Goal: Information Seeking & Learning: Learn about a topic

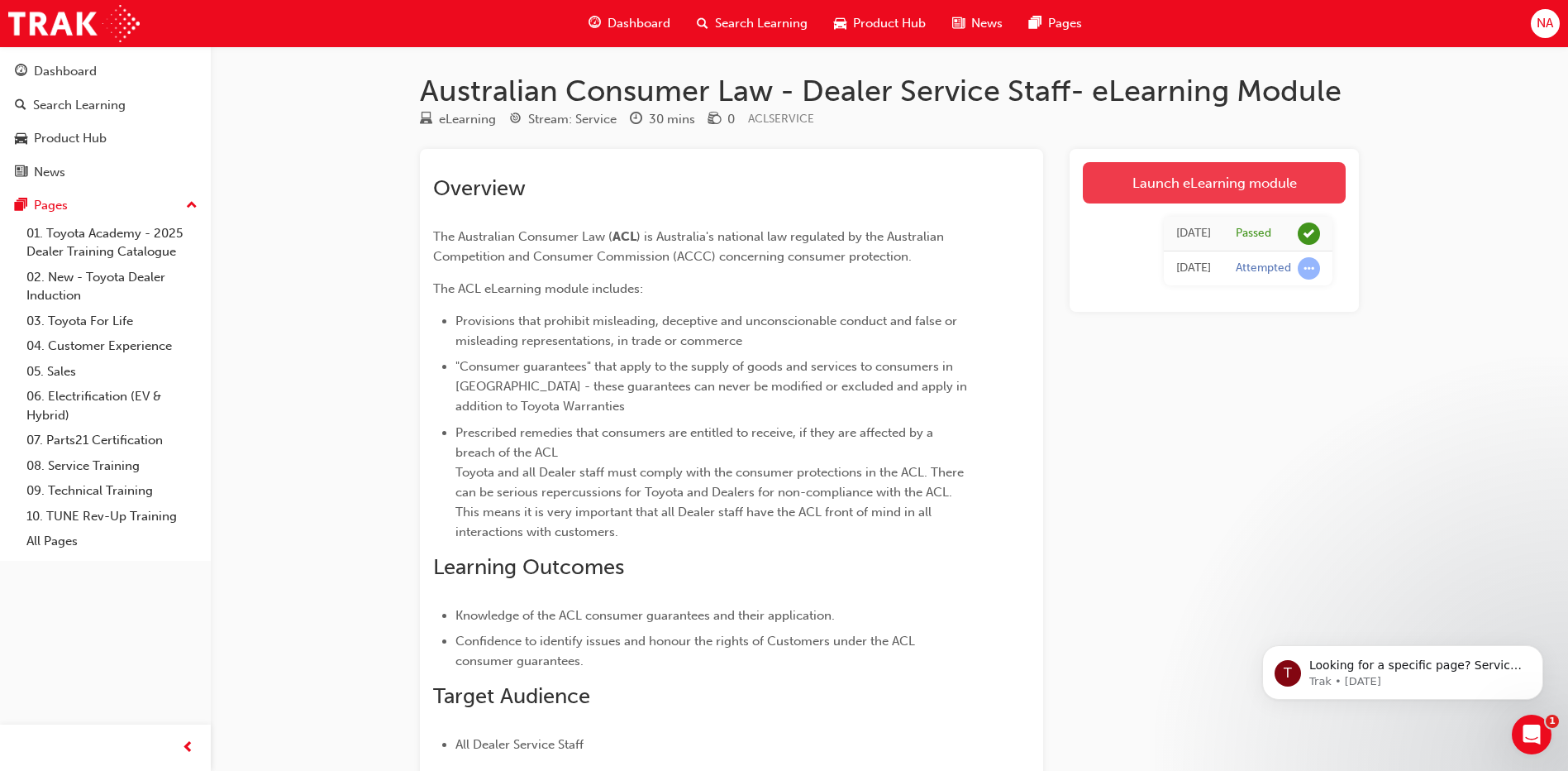
click at [1142, 173] on link "Launch eLearning module" at bounding box center [1214, 182] width 263 height 41
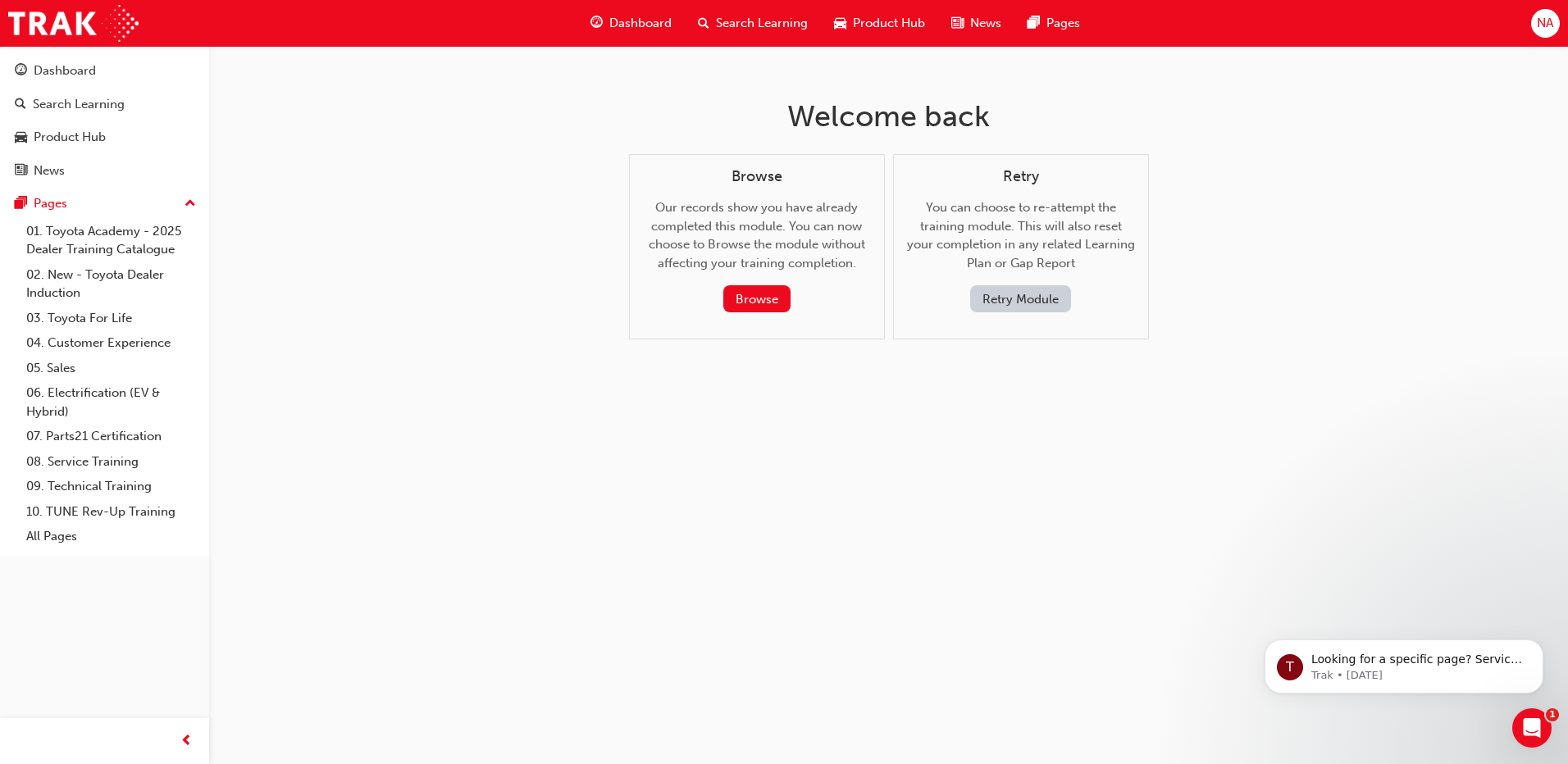
click at [1007, 302] on button "Retry Module" at bounding box center [1020, 299] width 101 height 27
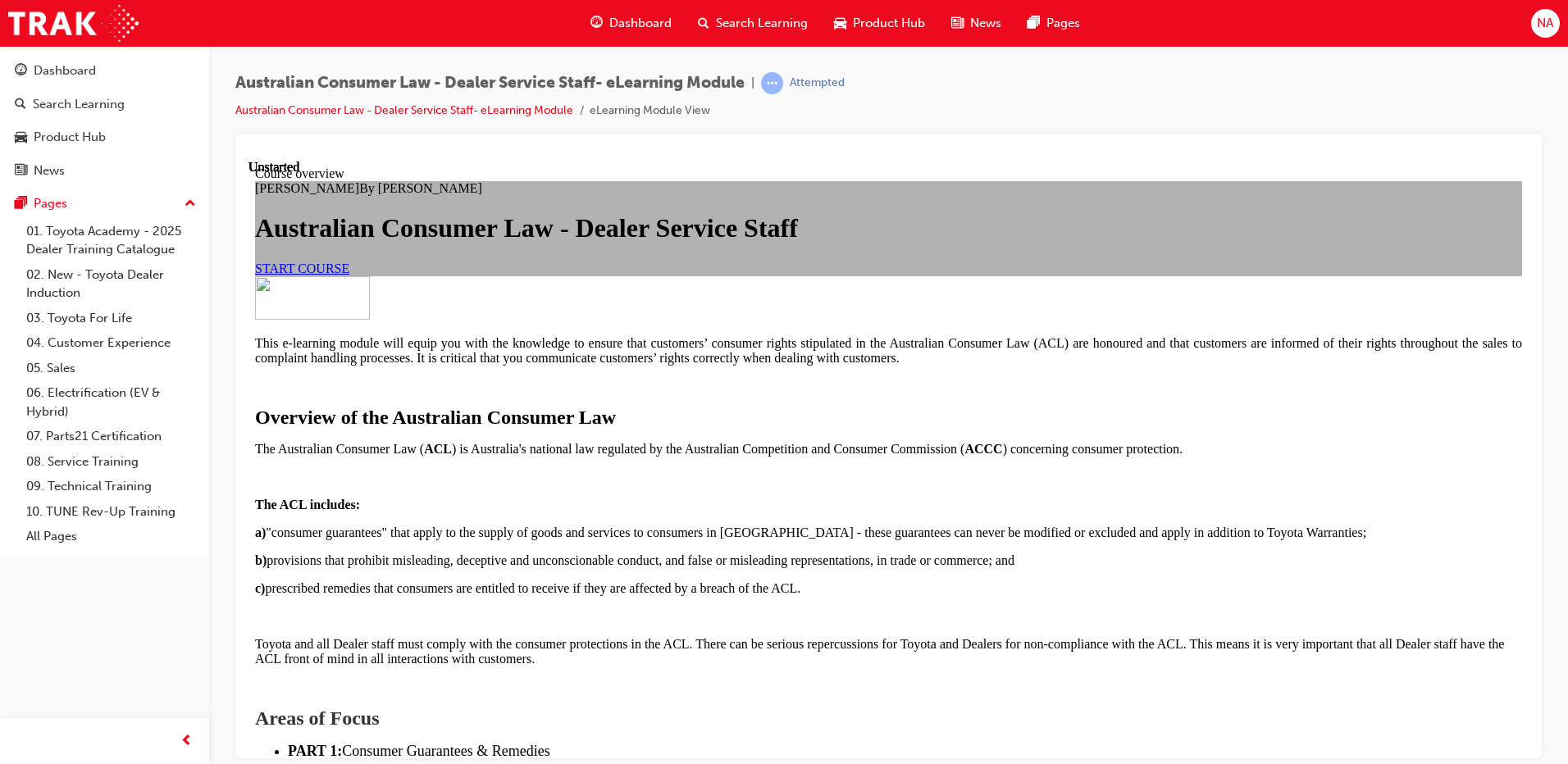
scroll to position [82, 0]
click at [350, 274] on link "START COURSE" at bounding box center [302, 267] width 95 height 14
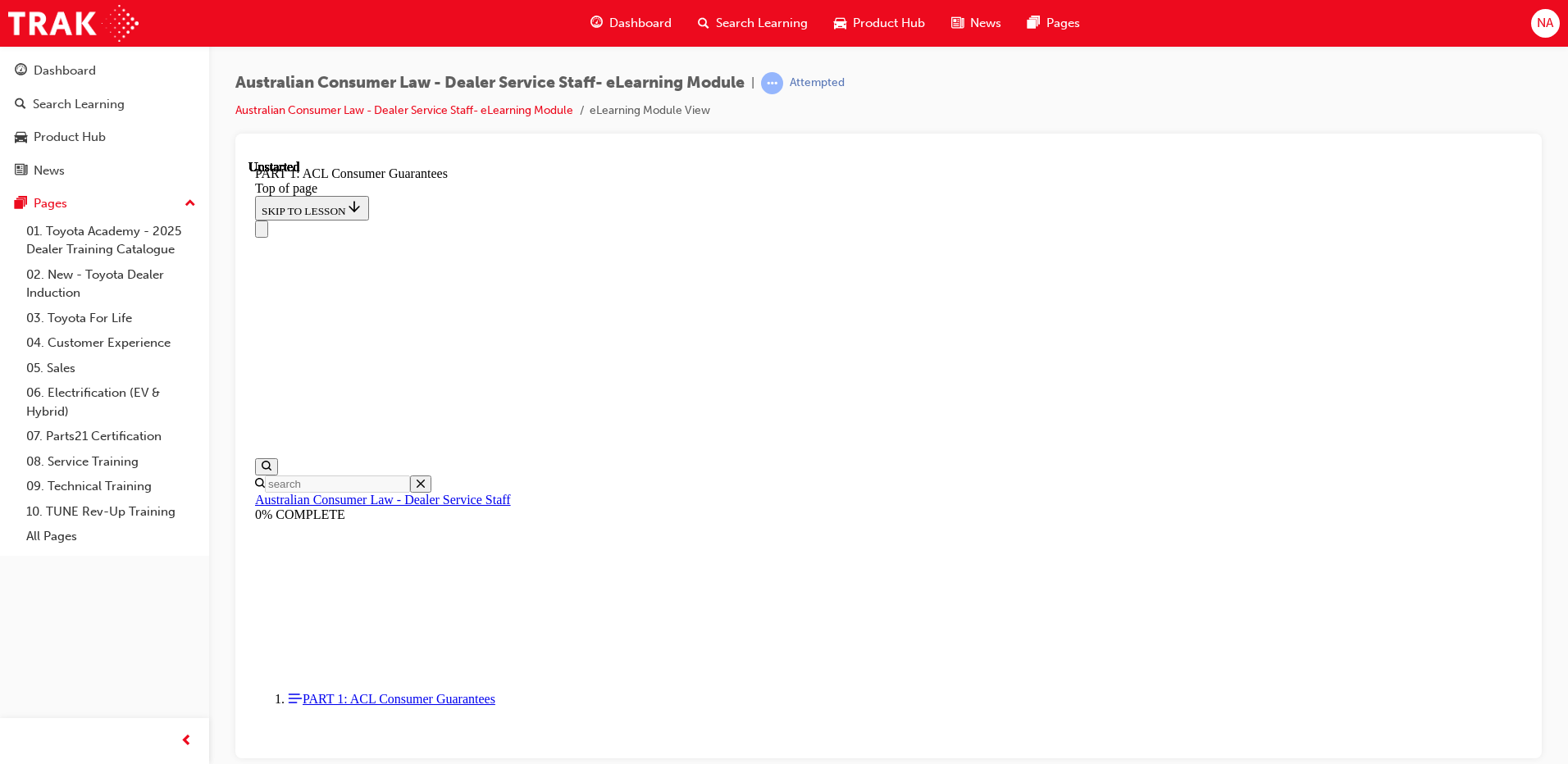
scroll to position [51, 0]
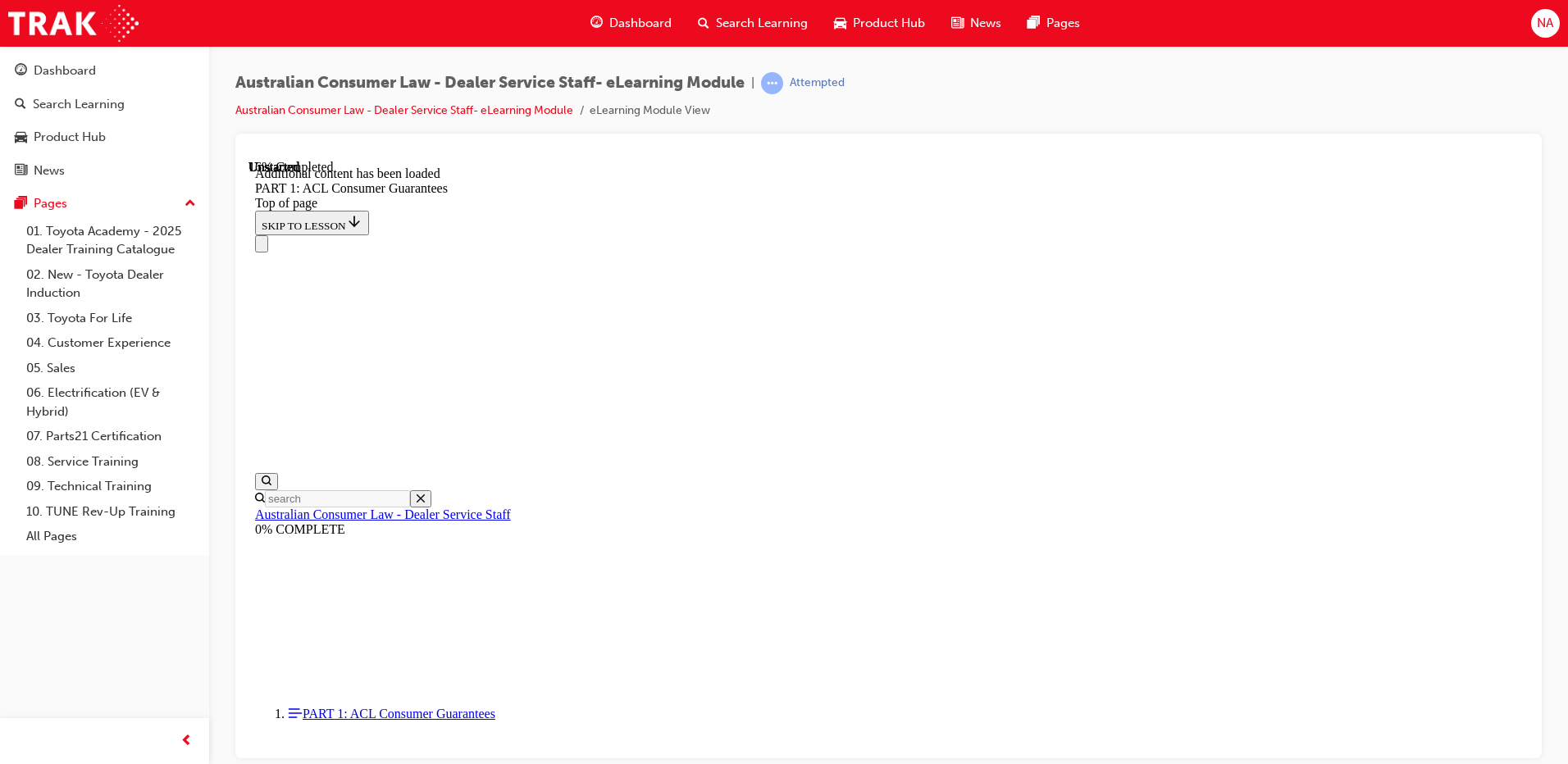
scroll to position [3130, 0]
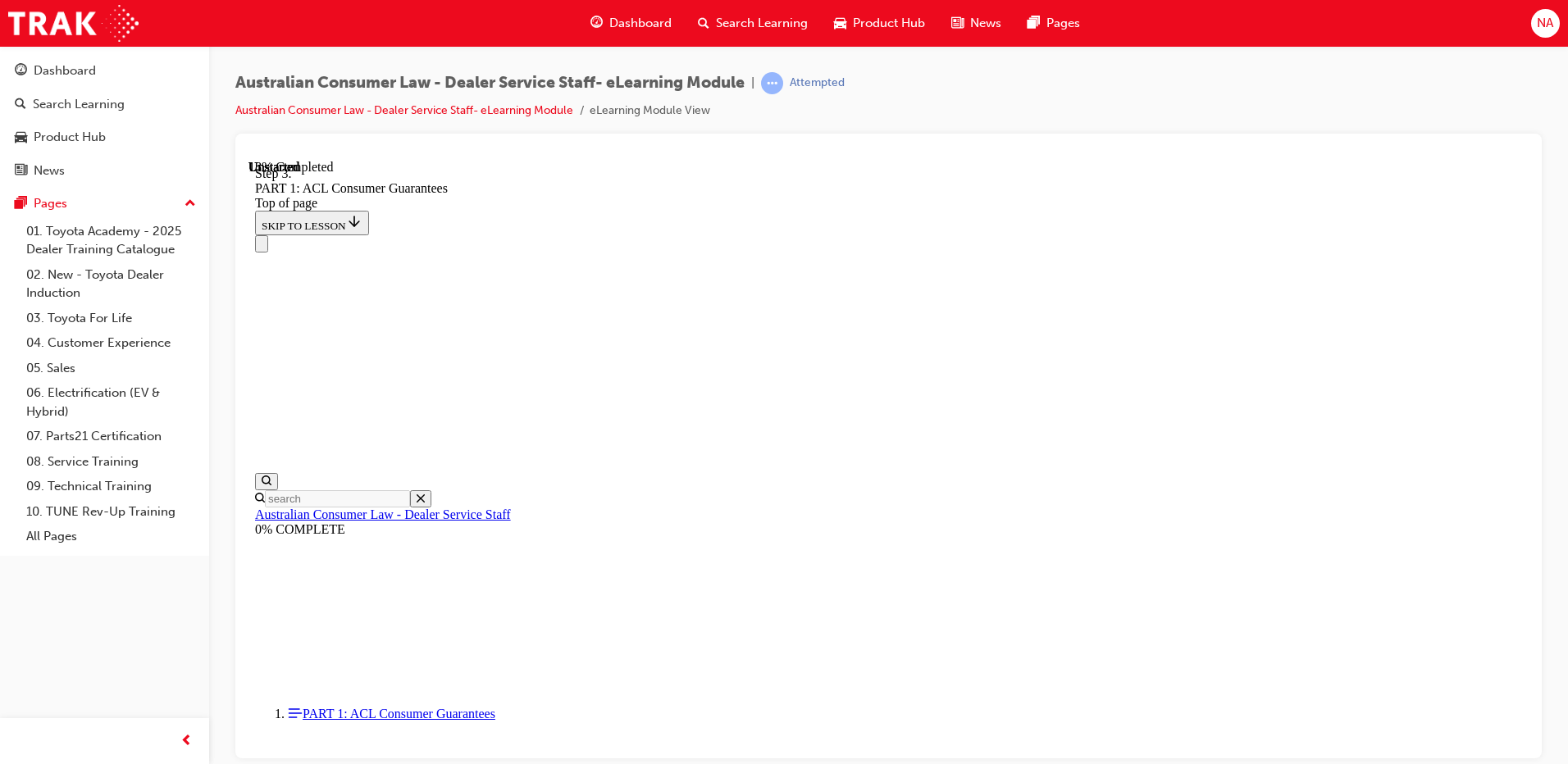
drag, startPoint x: 1202, startPoint y: 357, endPoint x: 1193, endPoint y: 371, distance: 16.6
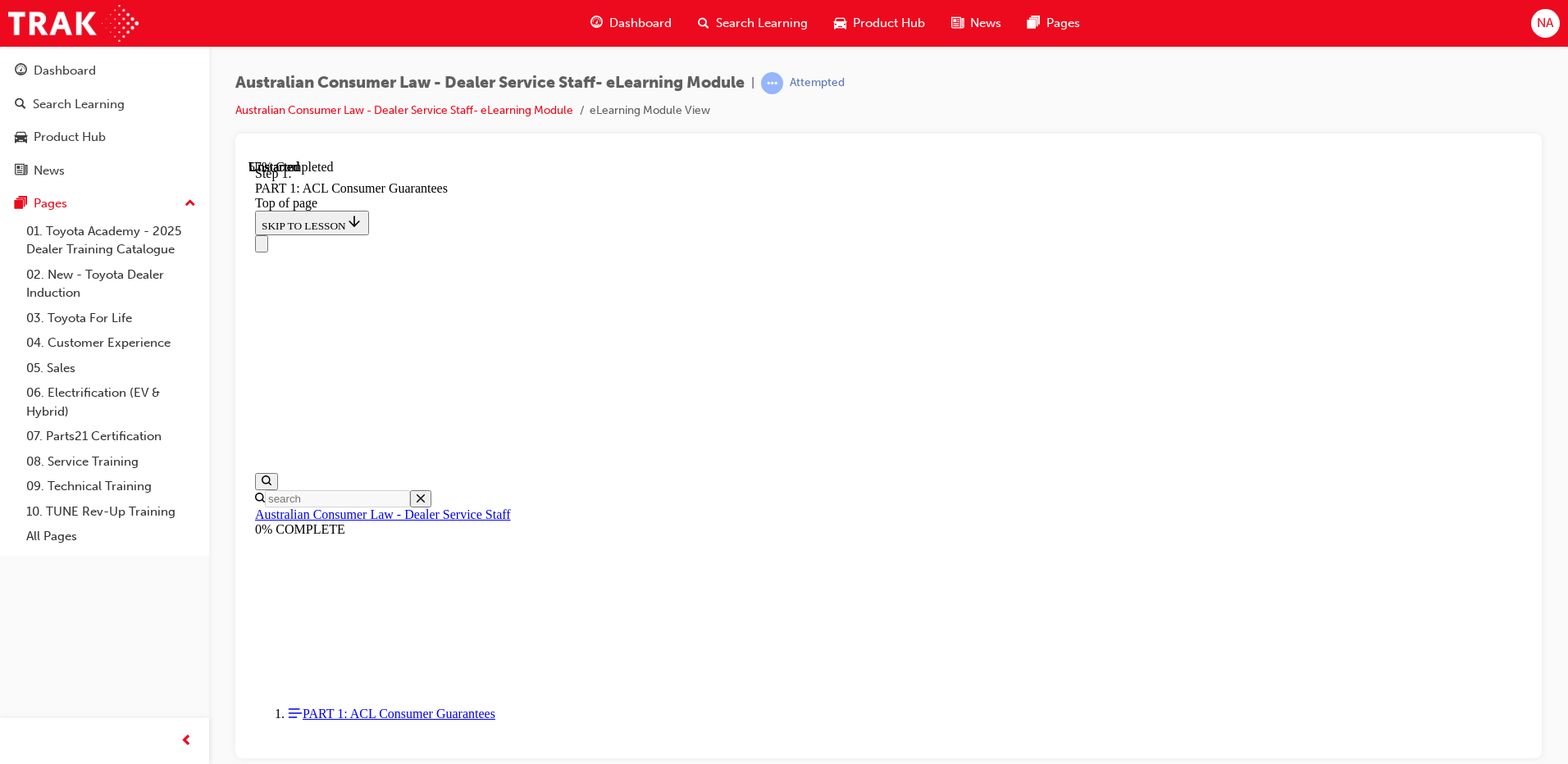
scroll to position [8040, 0]
drag, startPoint x: 1436, startPoint y: 379, endPoint x: 1428, endPoint y: 375, distance: 8.9
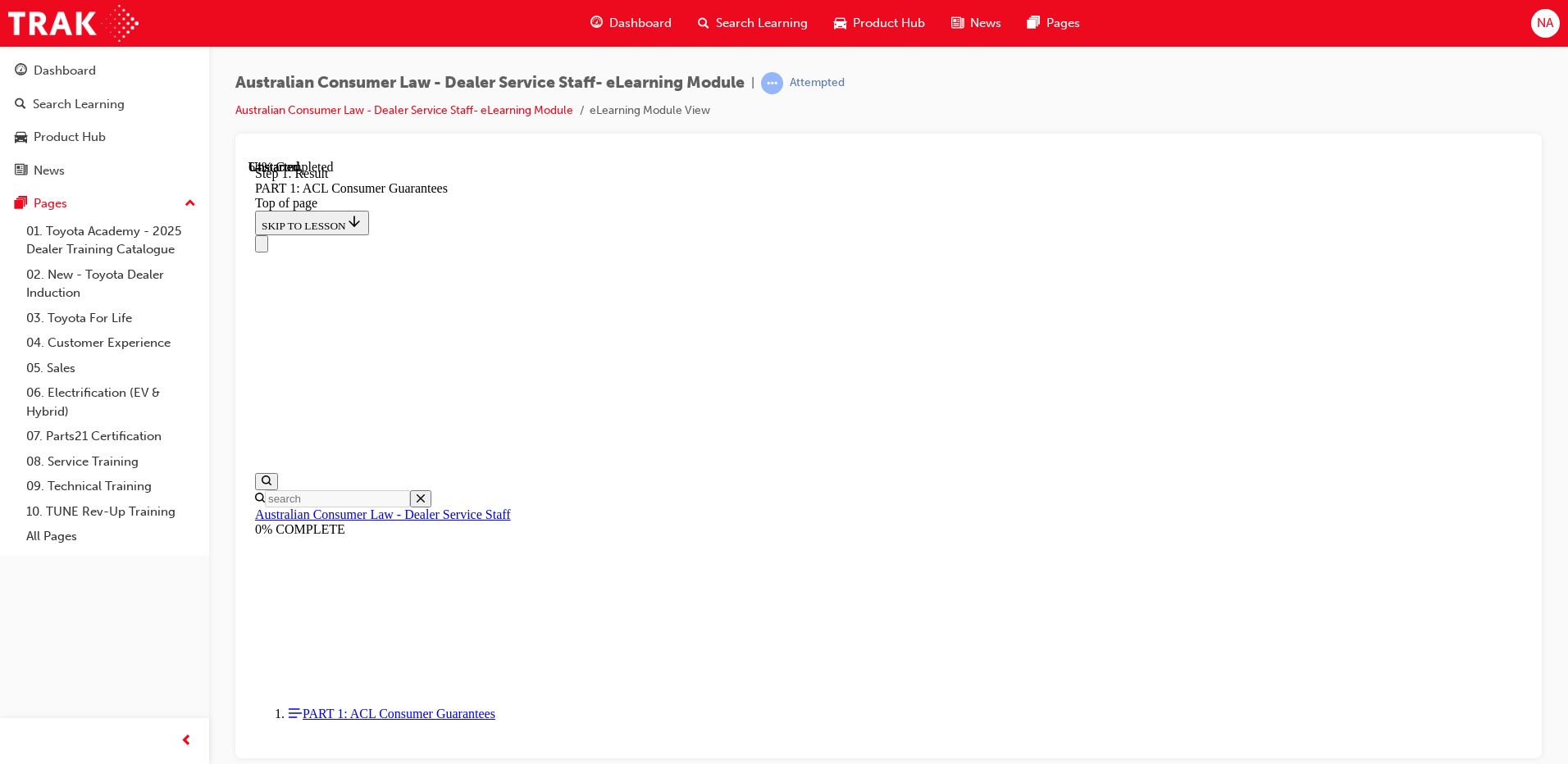
scroll to position [9281, 0]
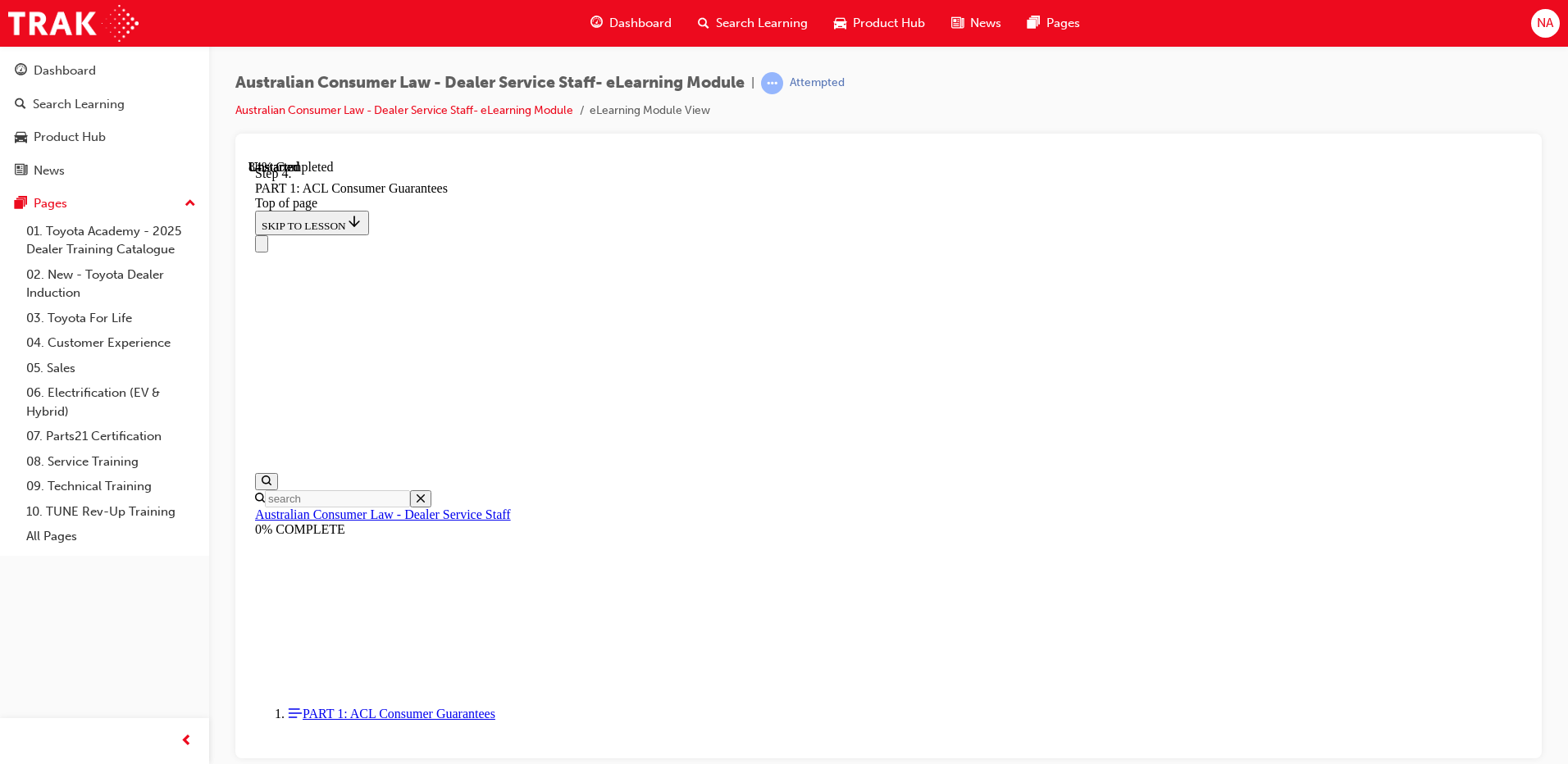
scroll to position [14288, 0]
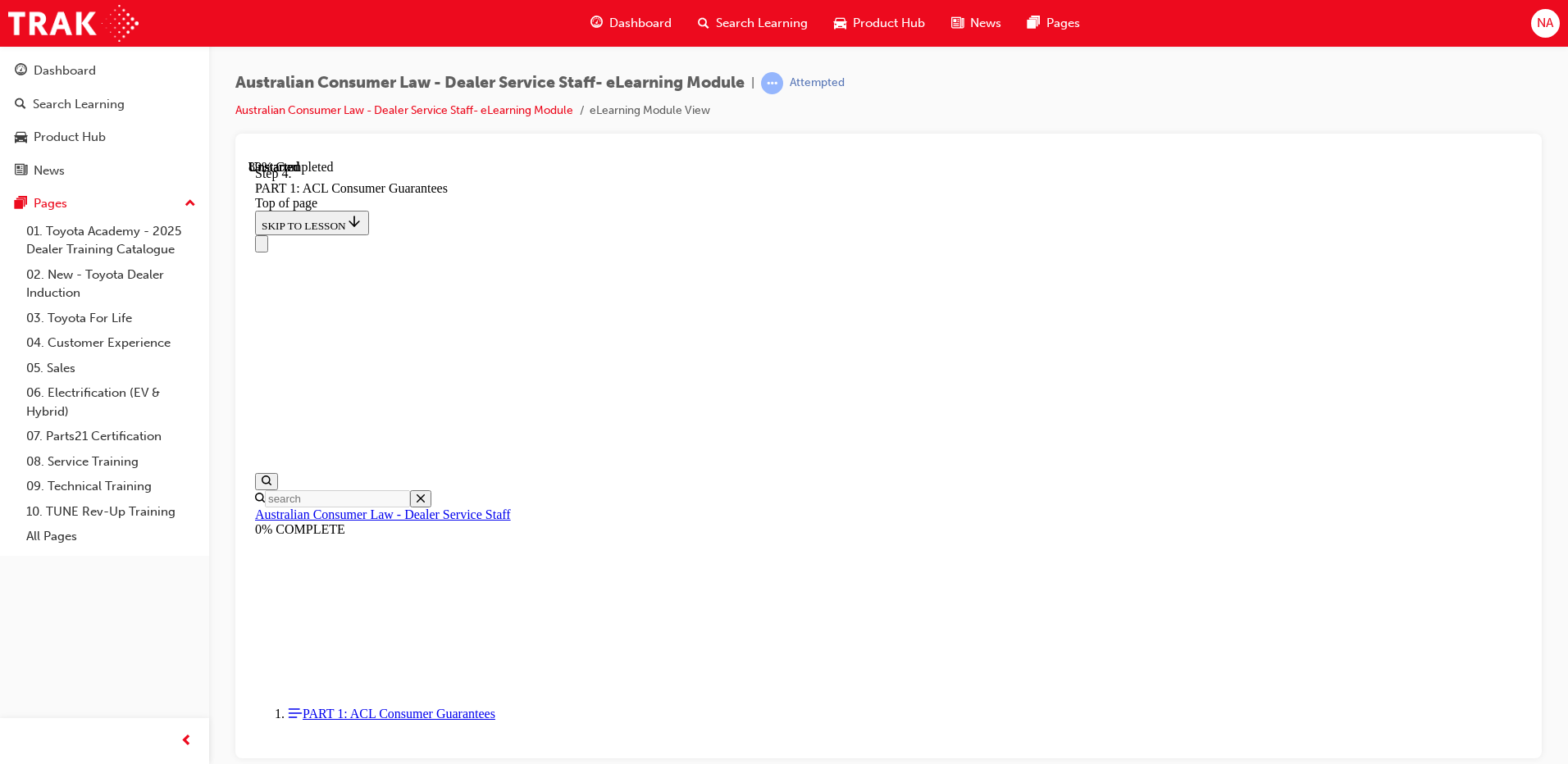
drag, startPoint x: 856, startPoint y: 551, endPoint x: 922, endPoint y: 246, distance: 312.1
drag, startPoint x: 901, startPoint y: 462, endPoint x: 957, endPoint y: 639, distance: 185.6
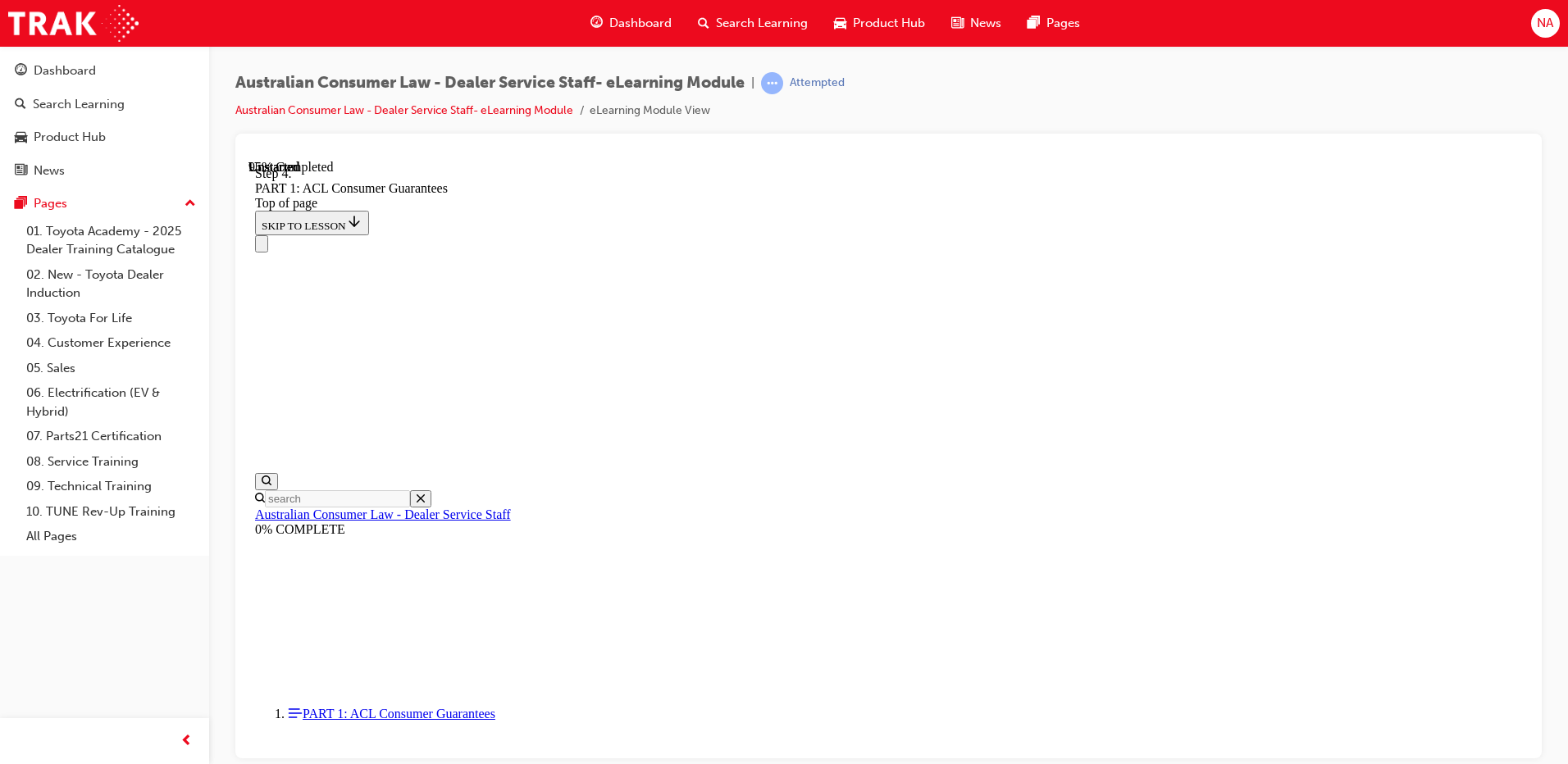
drag, startPoint x: 911, startPoint y: 558, endPoint x: 972, endPoint y: 366, distance: 201.5
drag, startPoint x: 934, startPoint y: 362, endPoint x: 971, endPoint y: 462, distance: 106.6
drag, startPoint x: 905, startPoint y: 371, endPoint x: 954, endPoint y: 554, distance: 189.4
drag, startPoint x: 869, startPoint y: 376, endPoint x: 927, endPoint y: 378, distance: 58.0
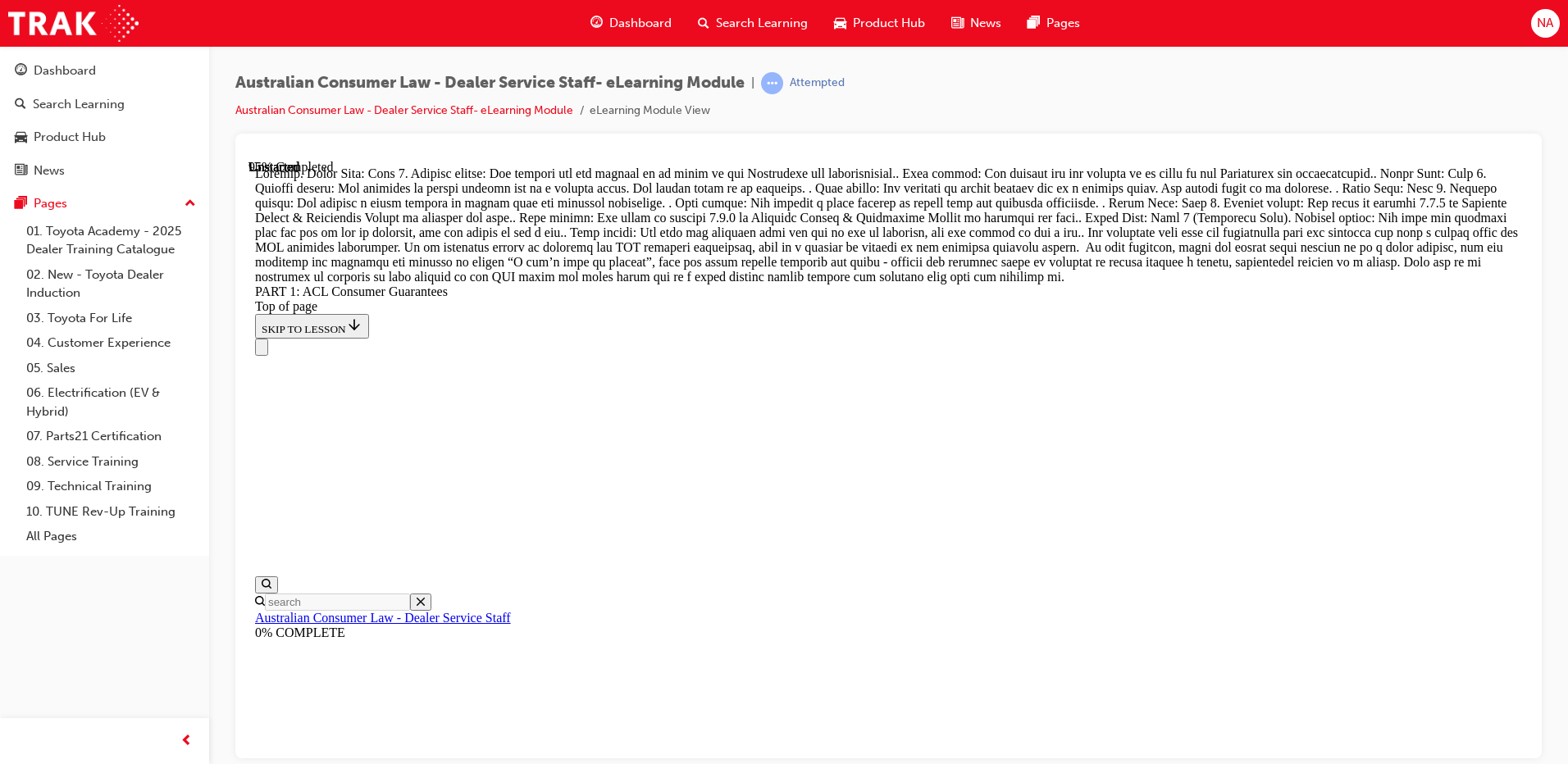
scroll to position [17884, 0]
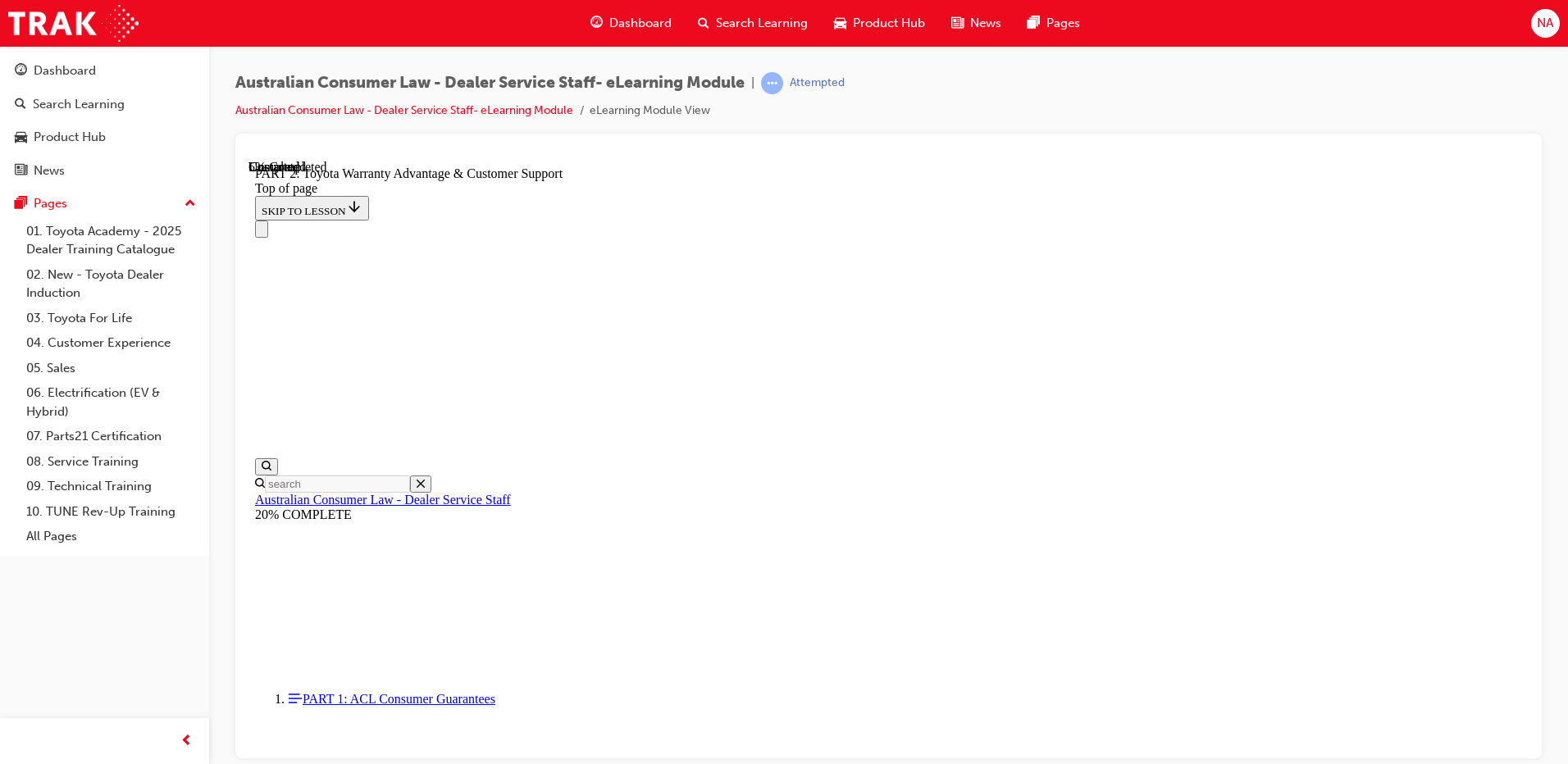
scroll to position [1116, 0]
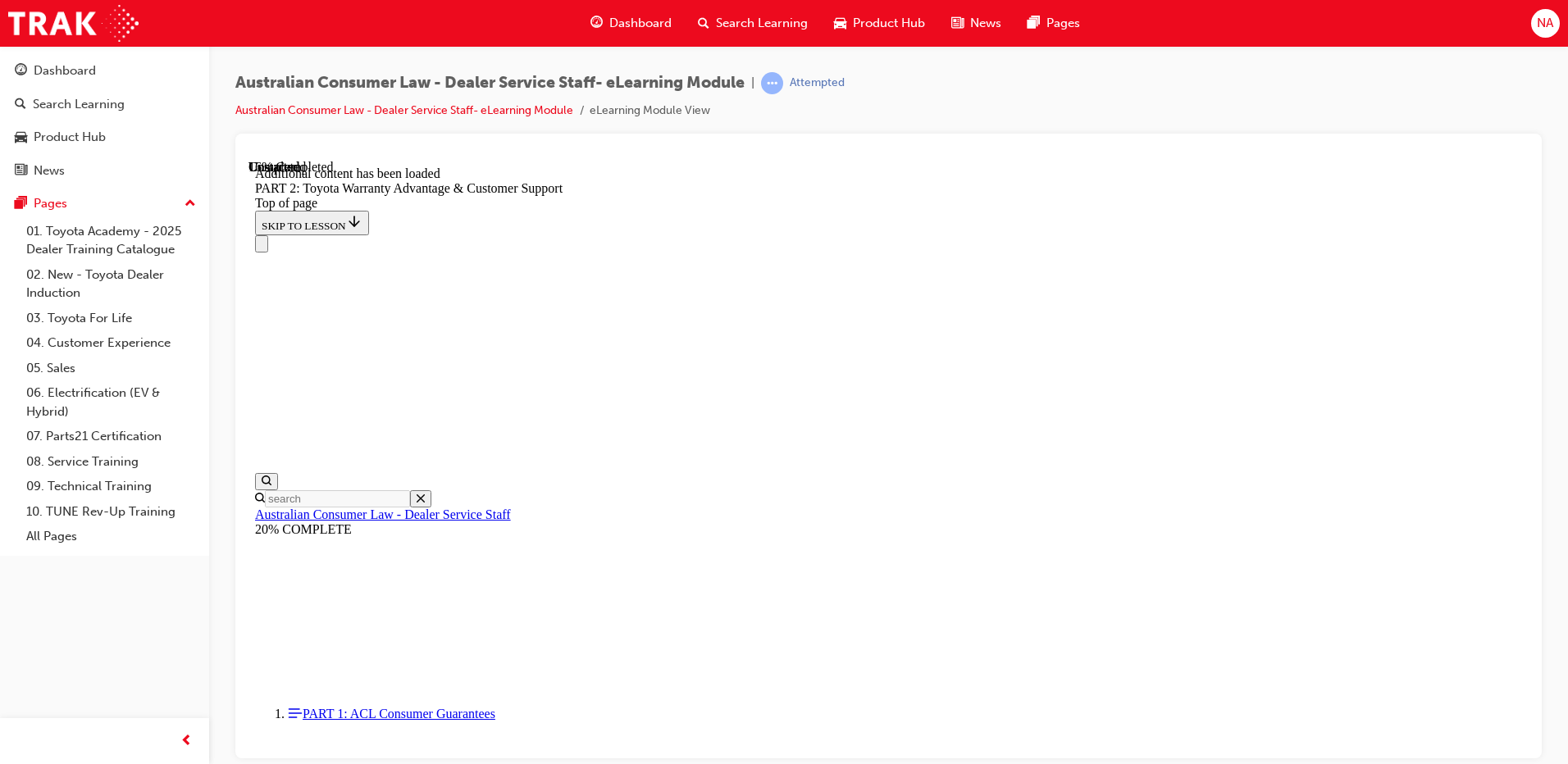
scroll to position [1647, 0]
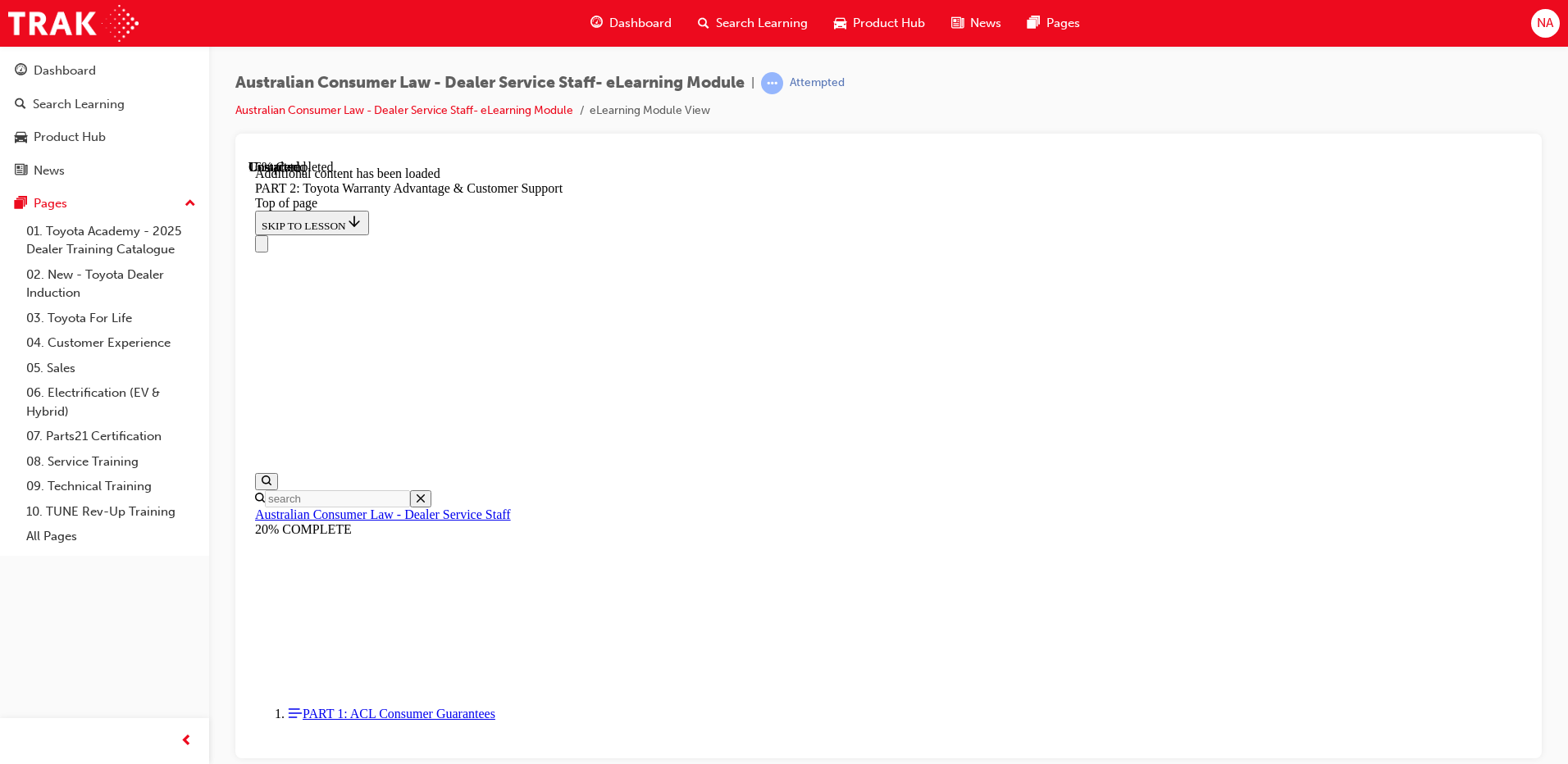
drag, startPoint x: 991, startPoint y: 657, endPoint x: 985, endPoint y: 629, distance: 28.6
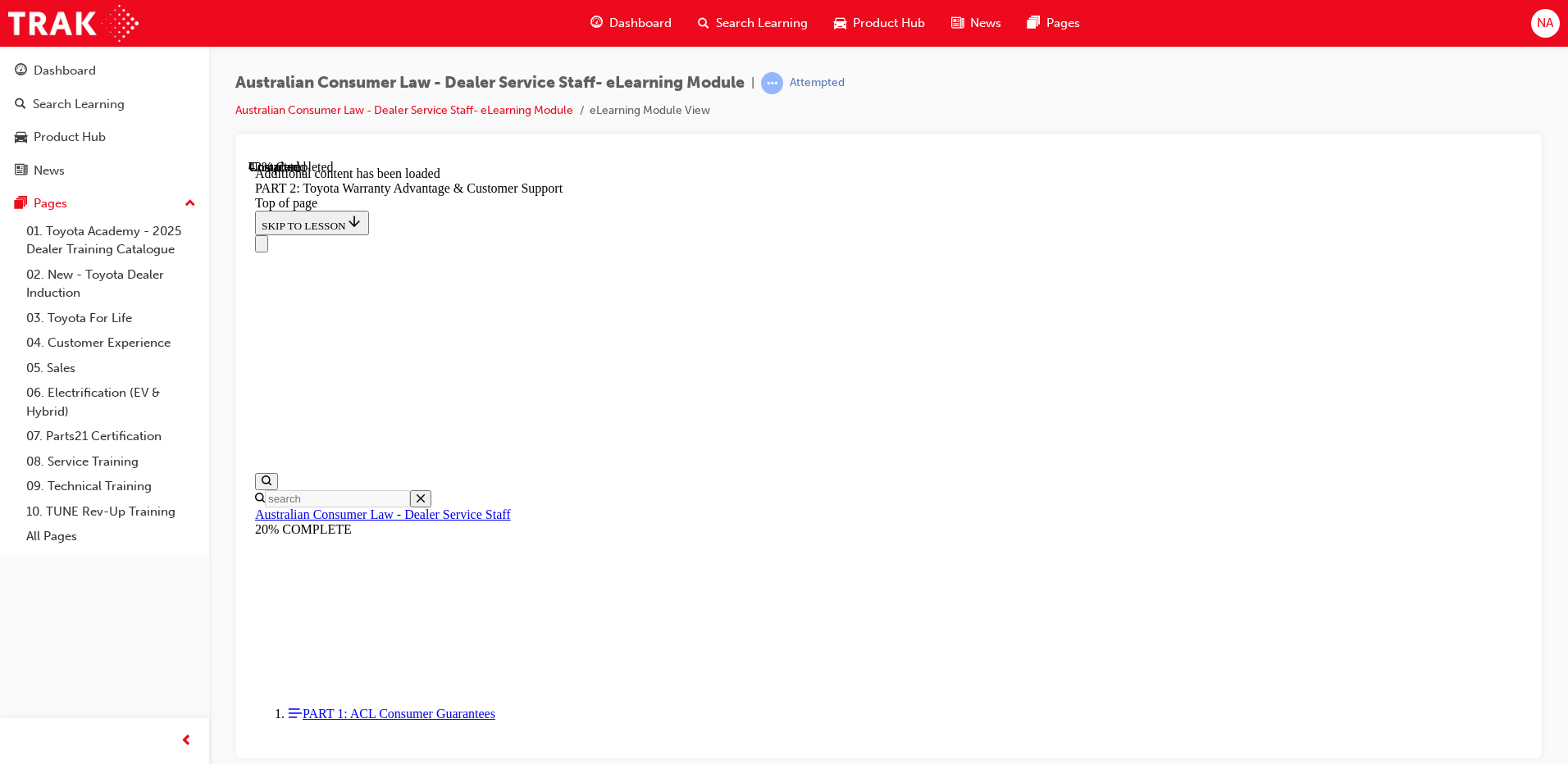
scroll to position [2893, 0]
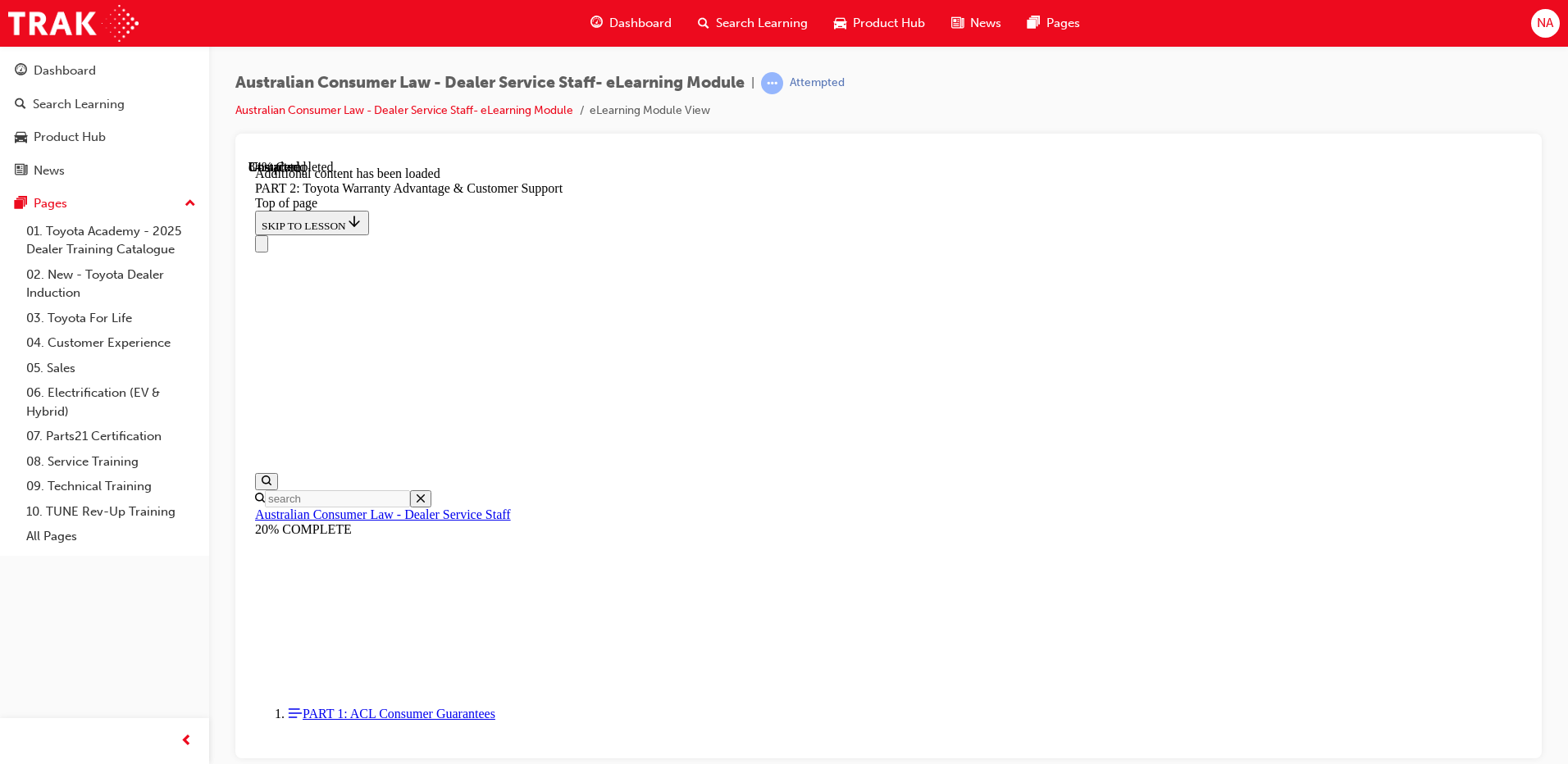
drag, startPoint x: 1191, startPoint y: 425, endPoint x: 1050, endPoint y: 502, distance: 160.7
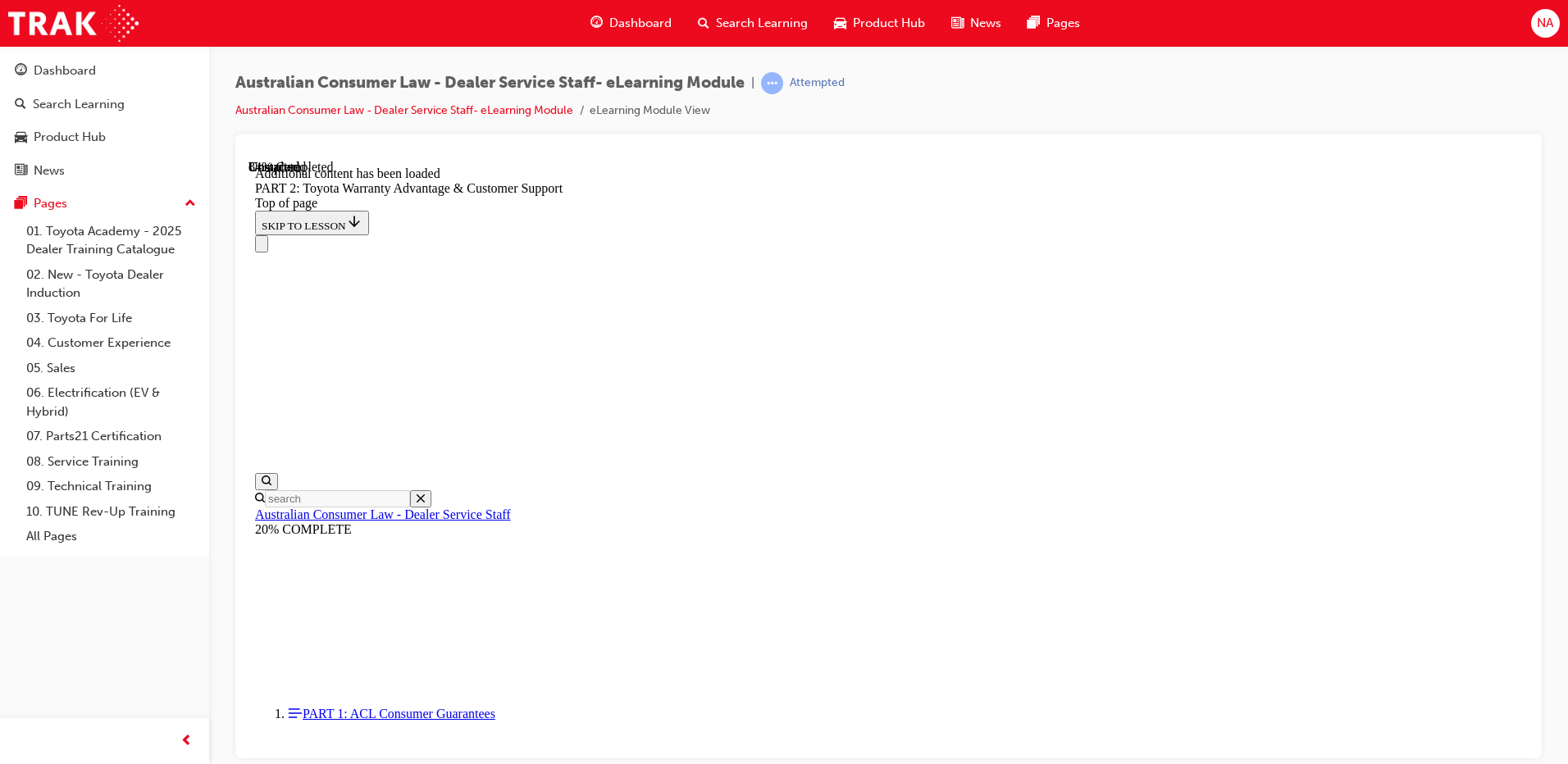
drag, startPoint x: 1399, startPoint y: 566, endPoint x: 1365, endPoint y: 570, distance: 34.2
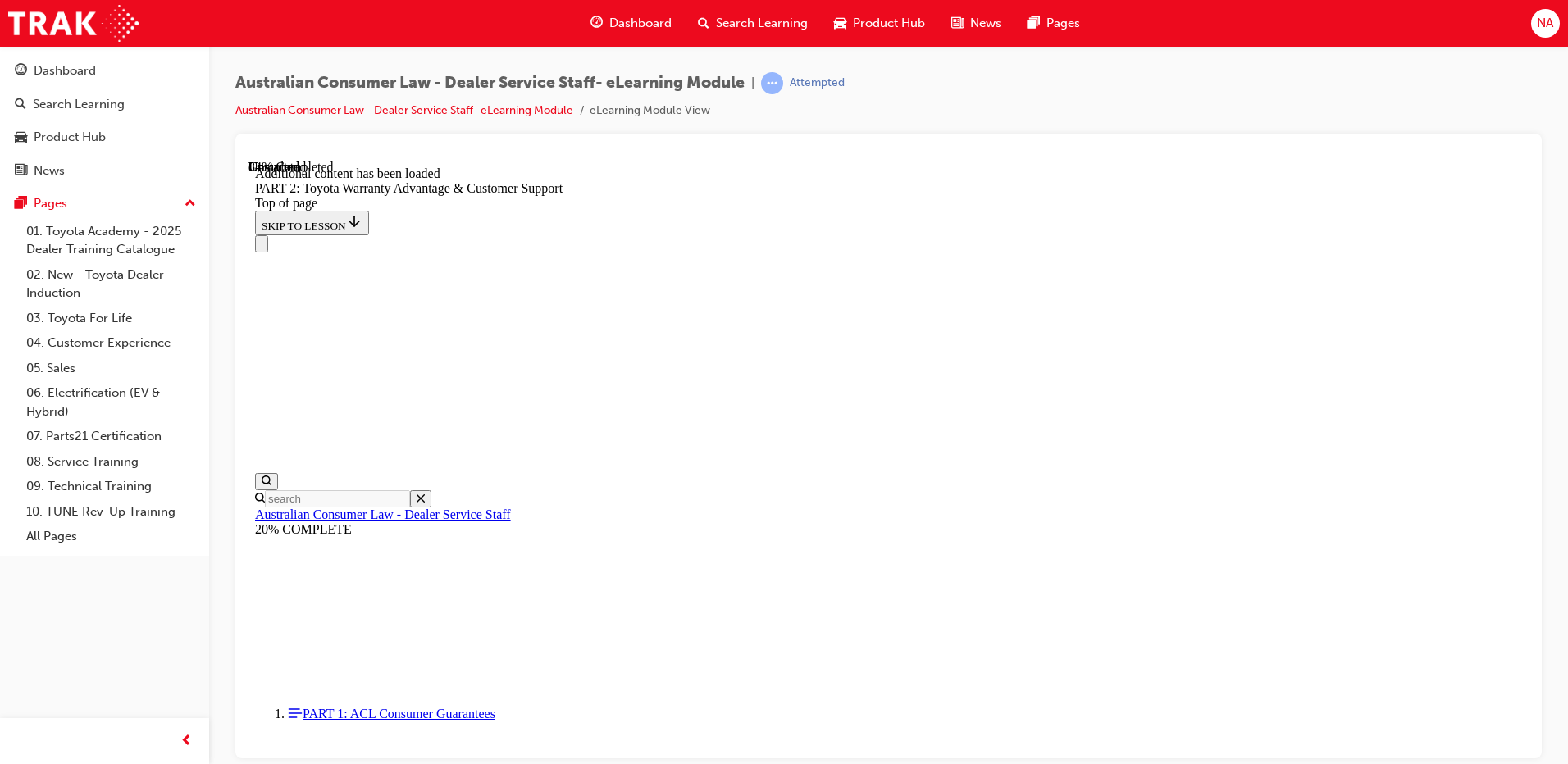
drag, startPoint x: 1217, startPoint y: 507, endPoint x: 1201, endPoint y: 548, distance: 44.0
drag, startPoint x: 1201, startPoint y: 528, endPoint x: 1221, endPoint y: 523, distance: 20.6
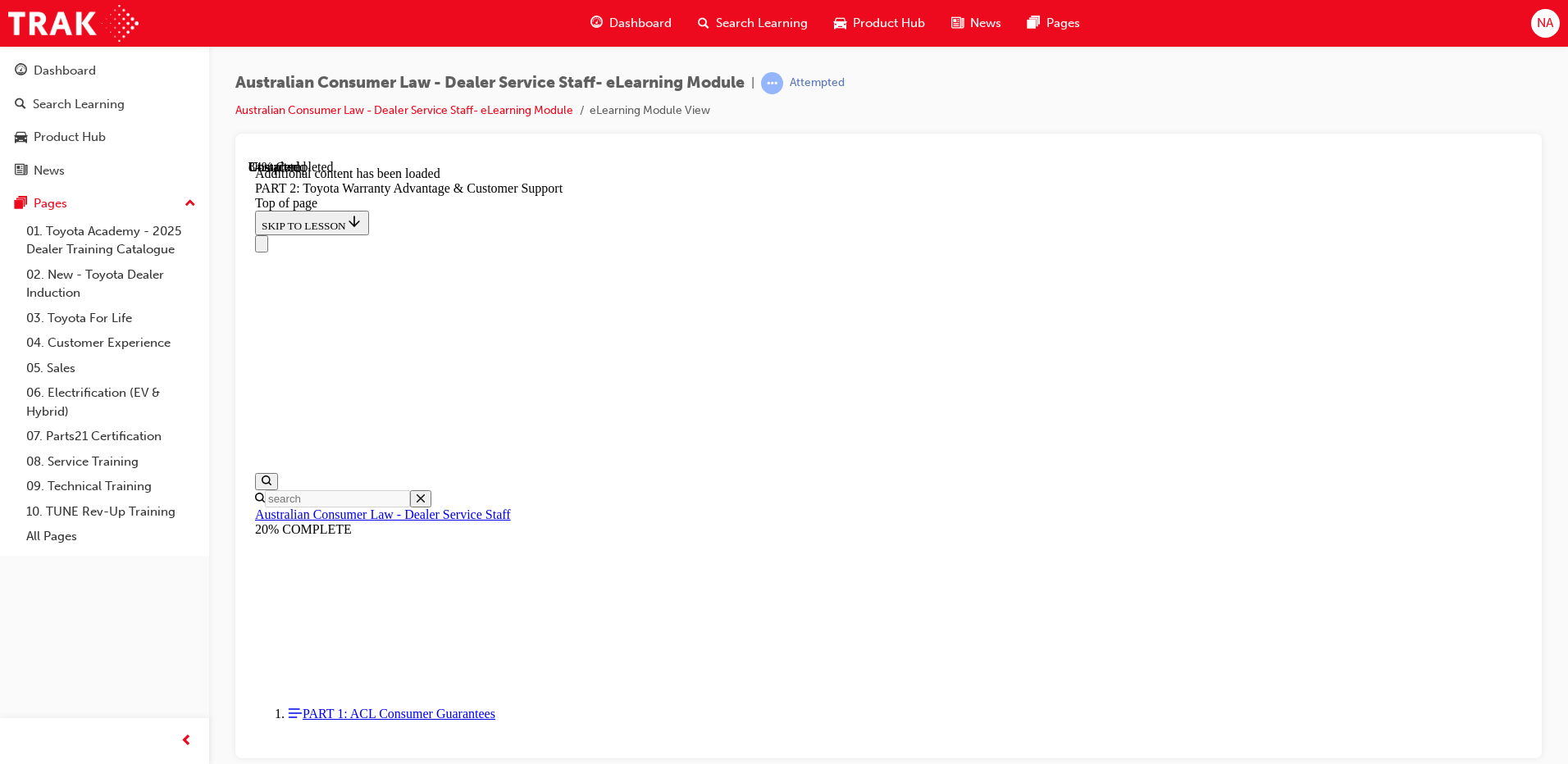
scroll to position [5516, 0]
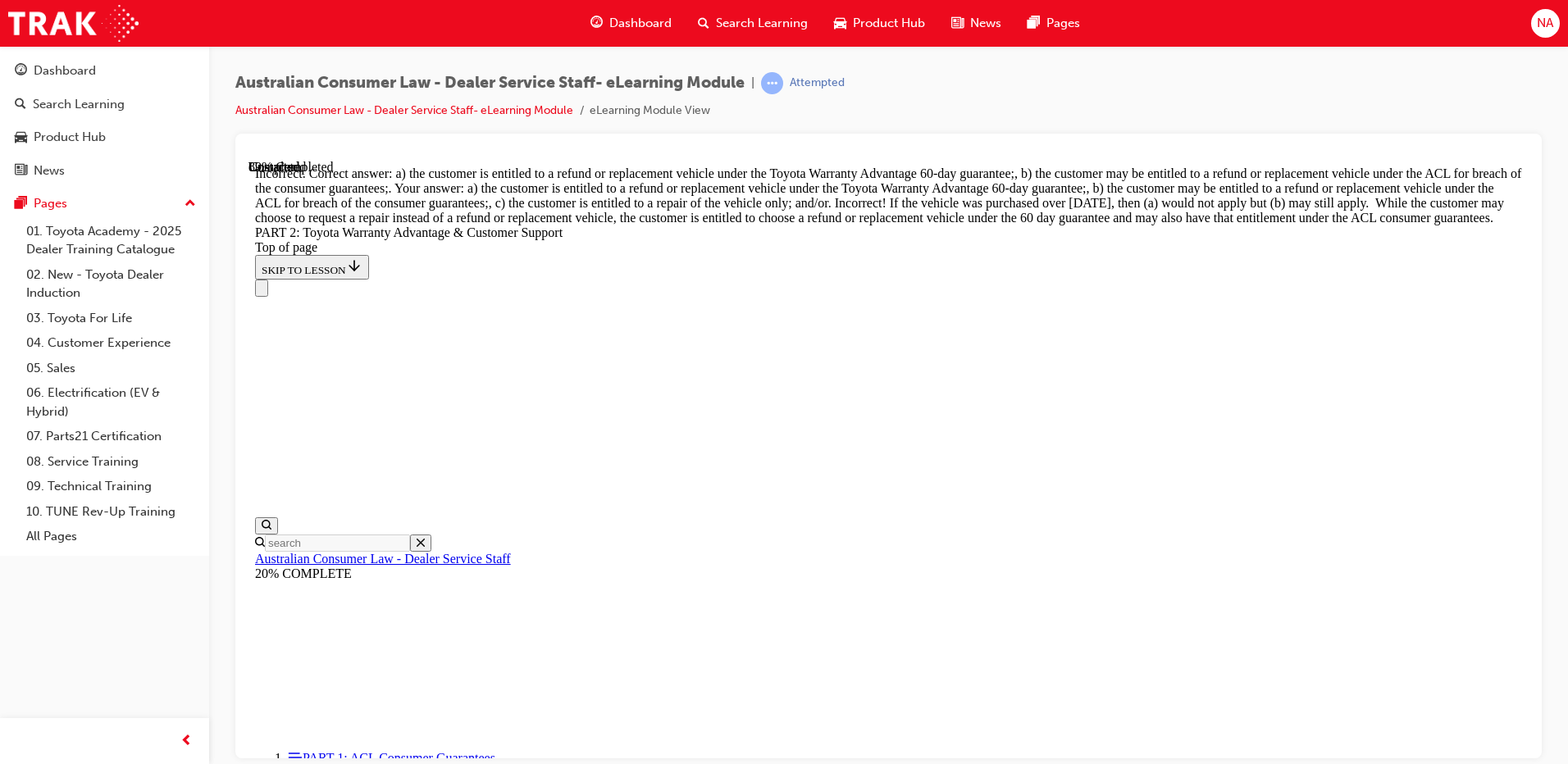
drag, startPoint x: 996, startPoint y: 571, endPoint x: 1068, endPoint y: 559, distance: 73.0
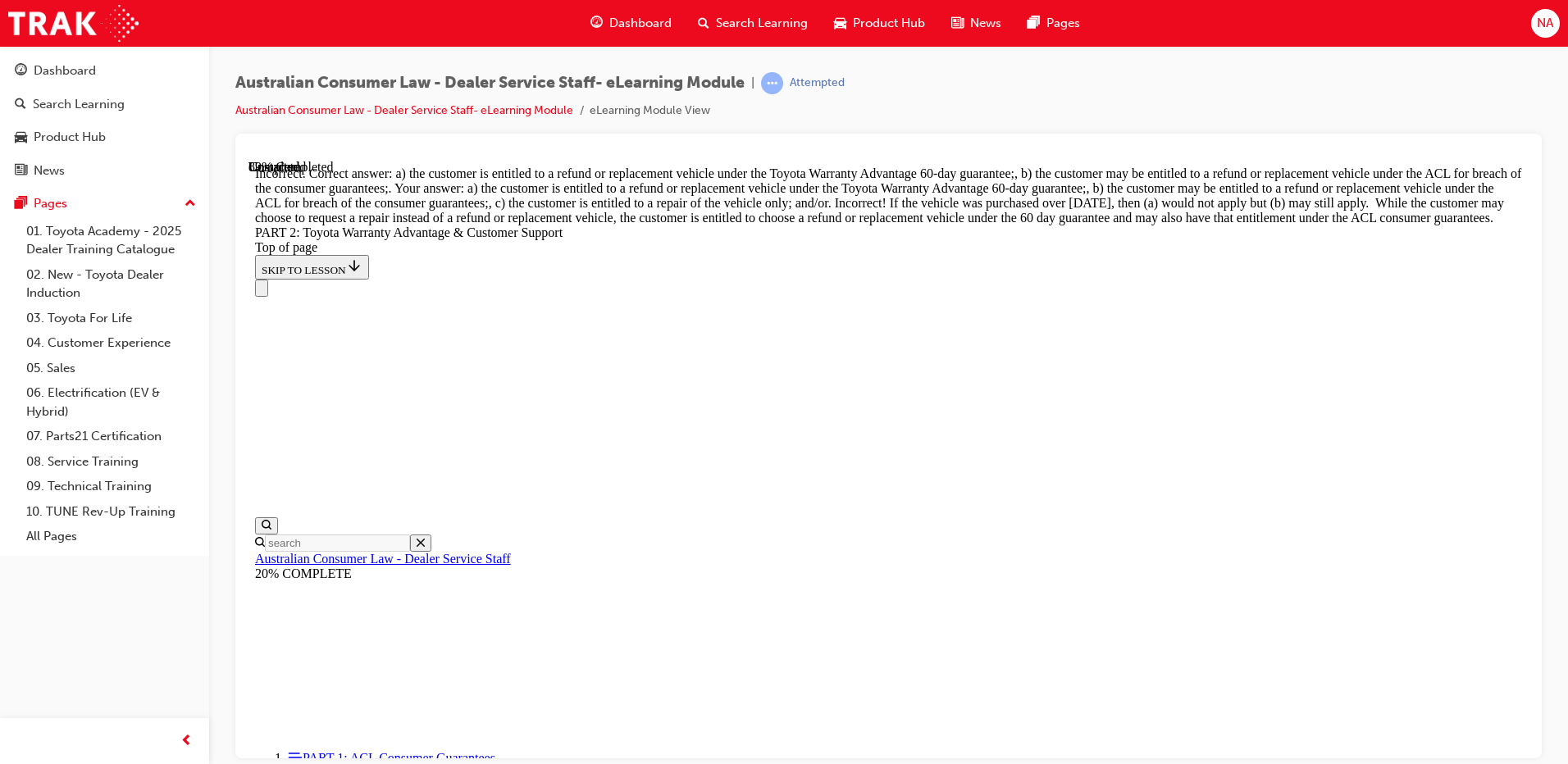
scroll to position [5881, 0]
drag, startPoint x: 829, startPoint y: 541, endPoint x: 827, endPoint y: 533, distance: 8.2
drag, startPoint x: 844, startPoint y: 449, endPoint x: 845, endPoint y: 514, distance: 65.0
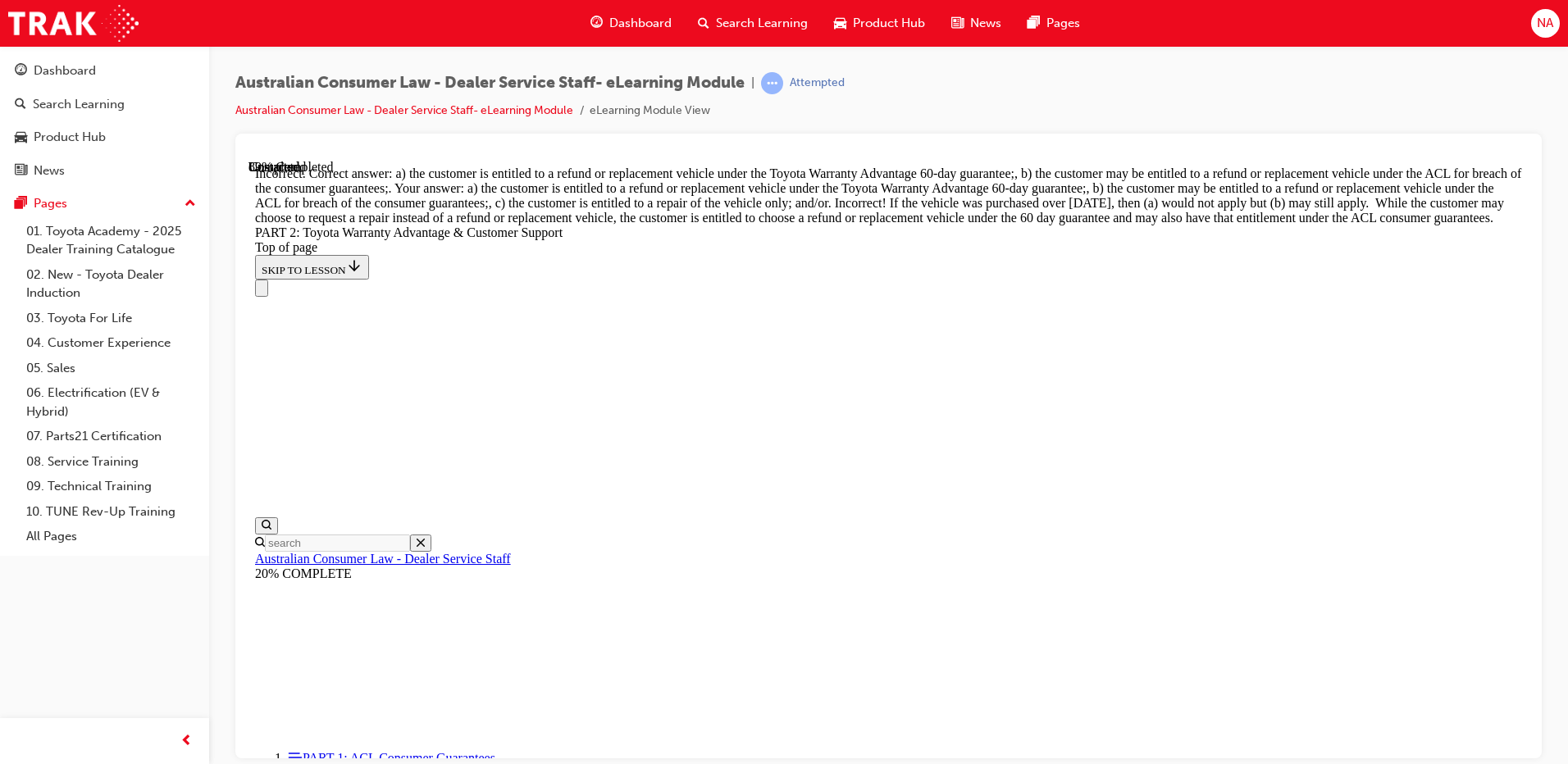
drag, startPoint x: 963, startPoint y: 726, endPoint x: 1055, endPoint y: 687, distance: 99.9
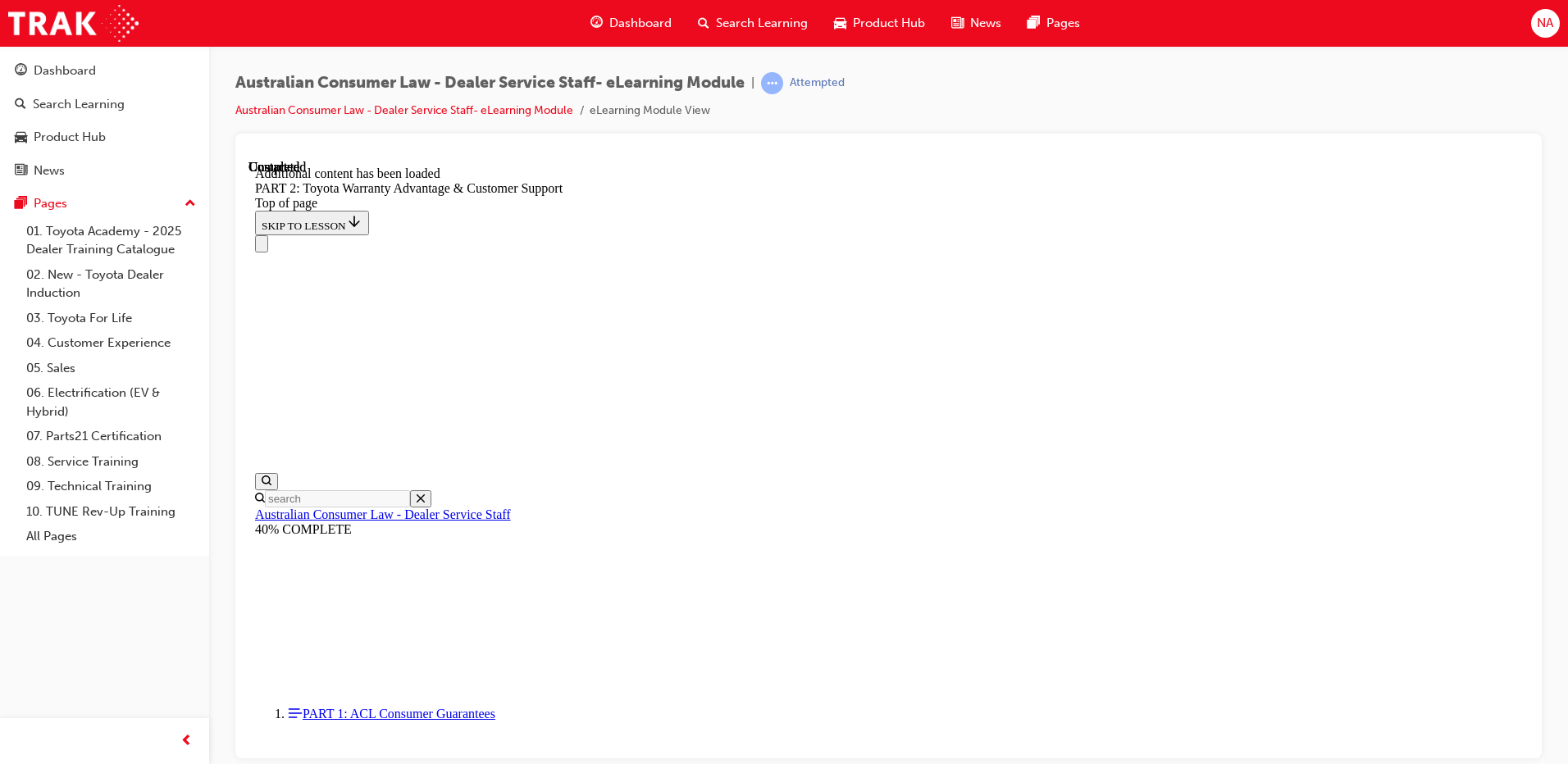
scroll to position [6816, 0]
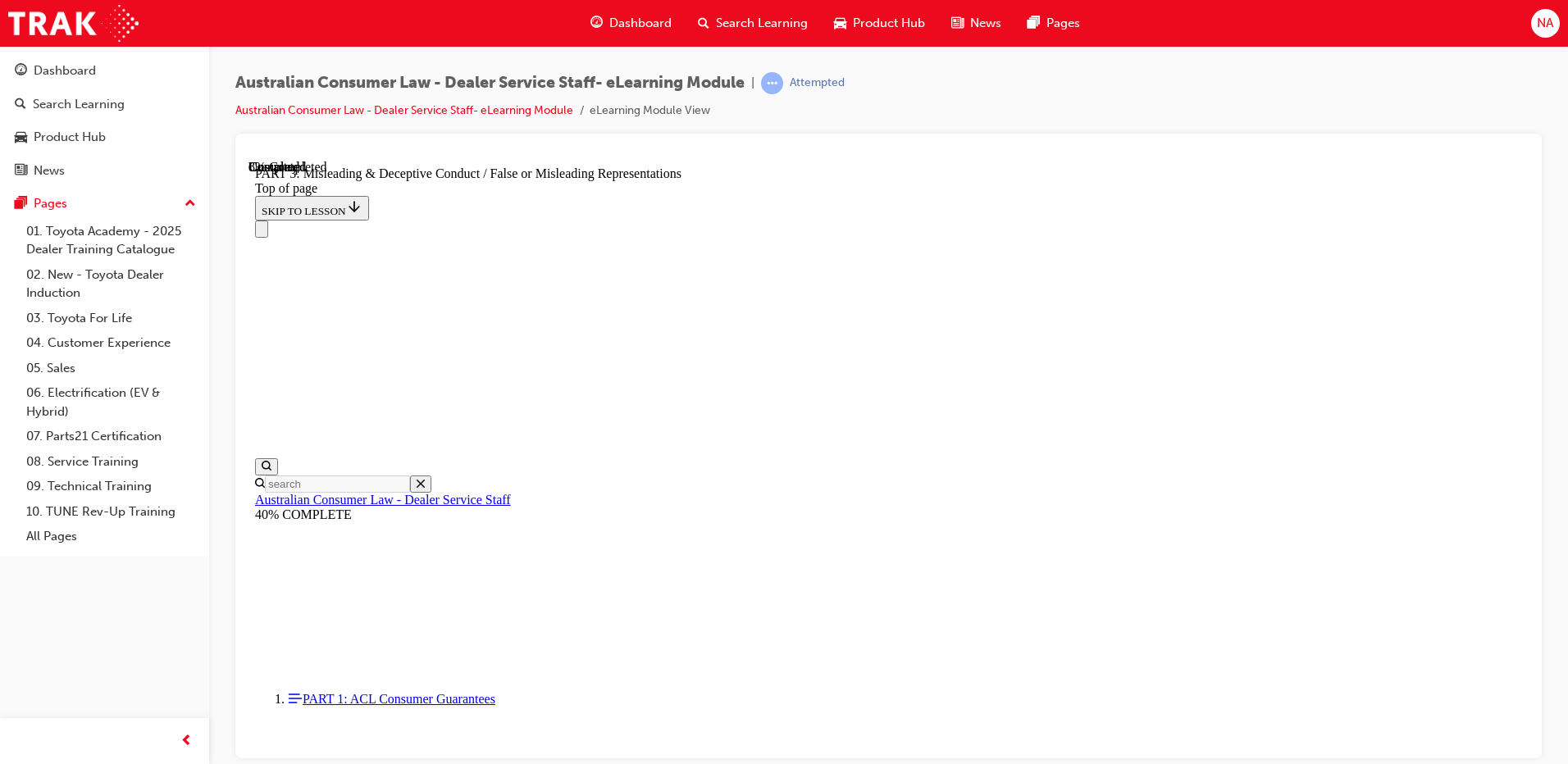
scroll to position [1034, 0]
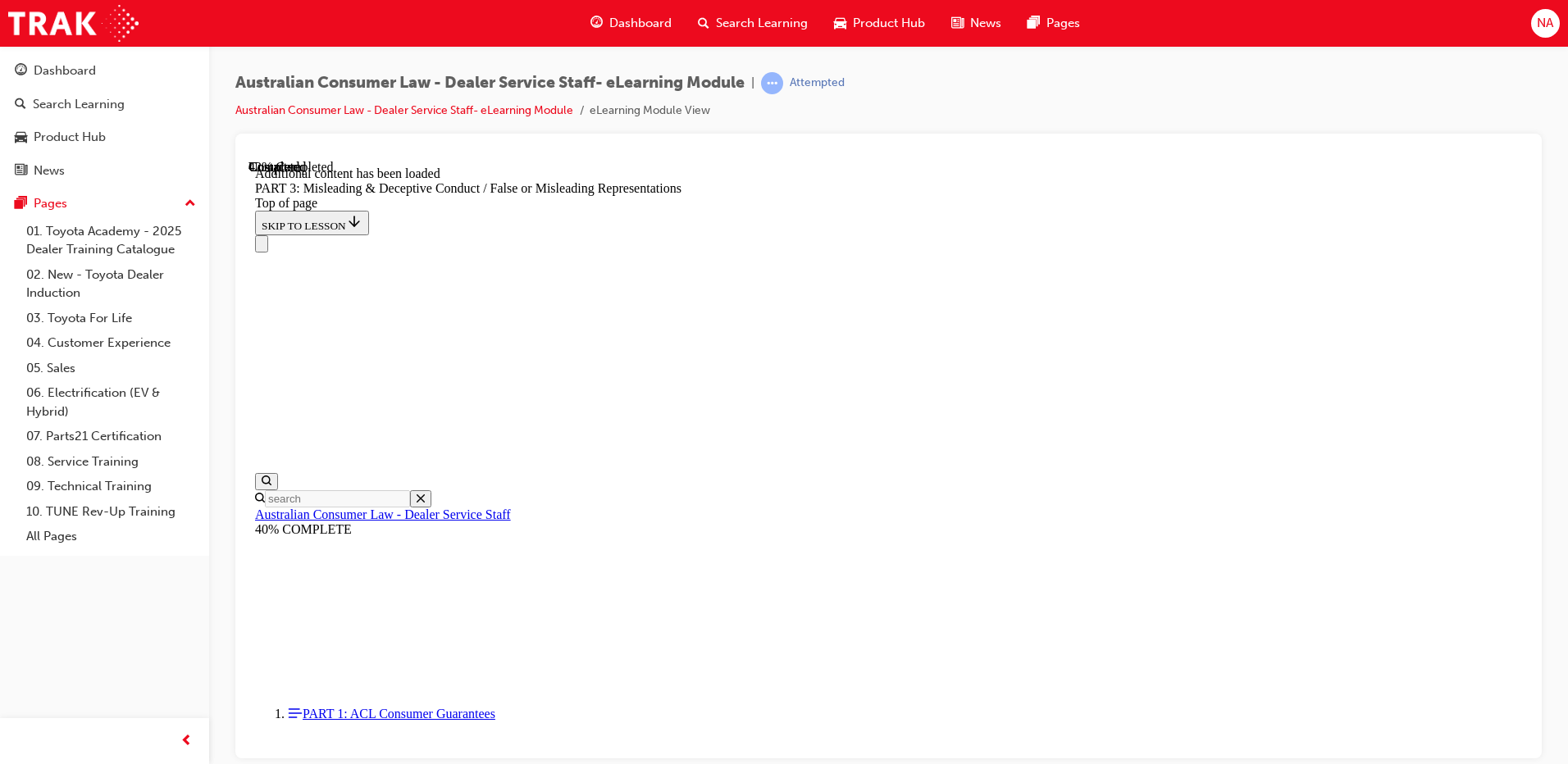
scroll to position [3714, 0]
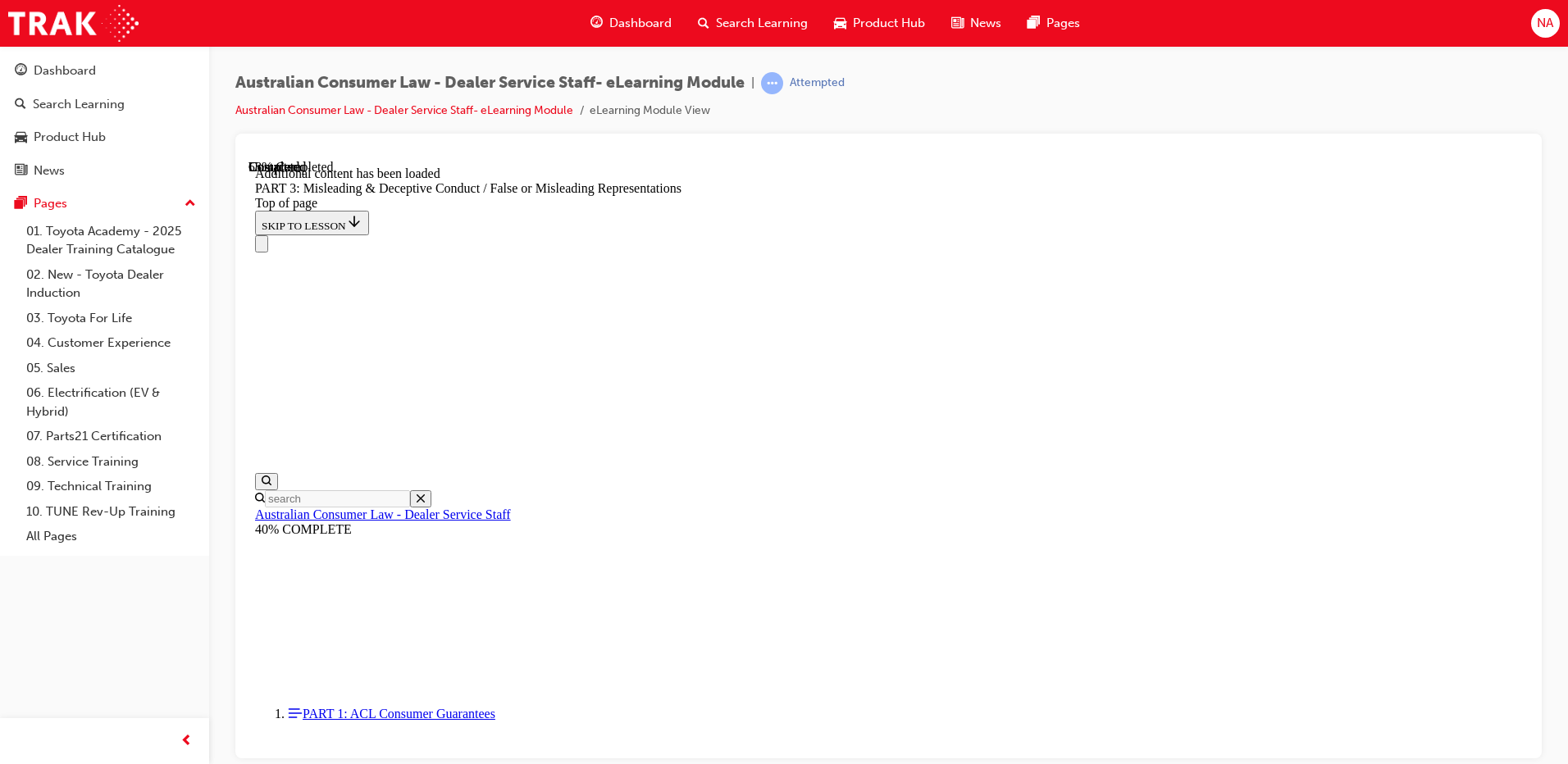
scroll to position [4751, 0]
